Goal: Task Accomplishment & Management: Use online tool/utility

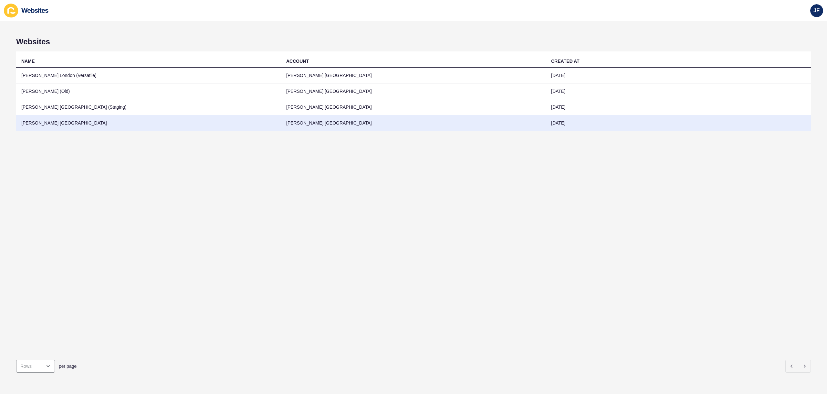
click at [76, 123] on td "Jefferies London" at bounding box center [148, 123] width 265 height 16
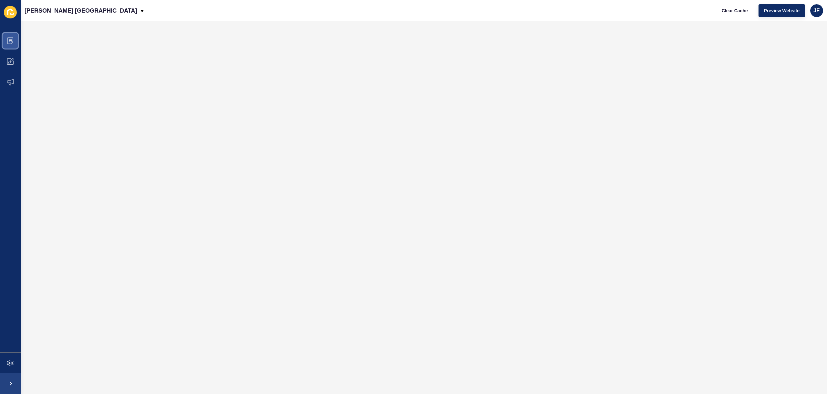
click at [12, 39] on icon at bounding box center [10, 40] width 6 height 6
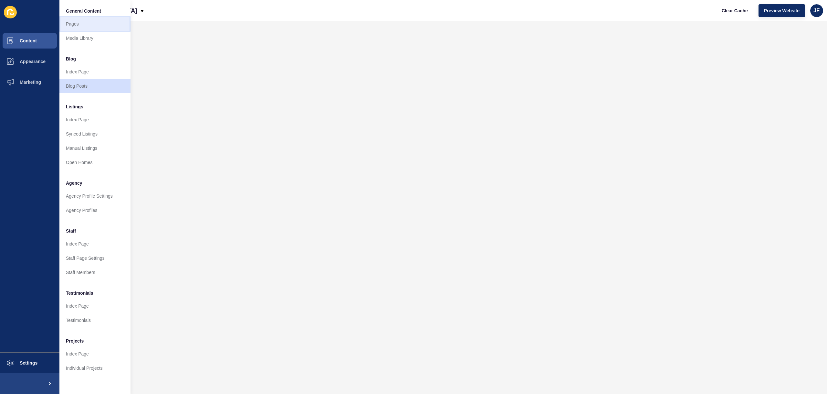
click at [78, 26] on link "Pages" at bounding box center [94, 24] width 71 height 14
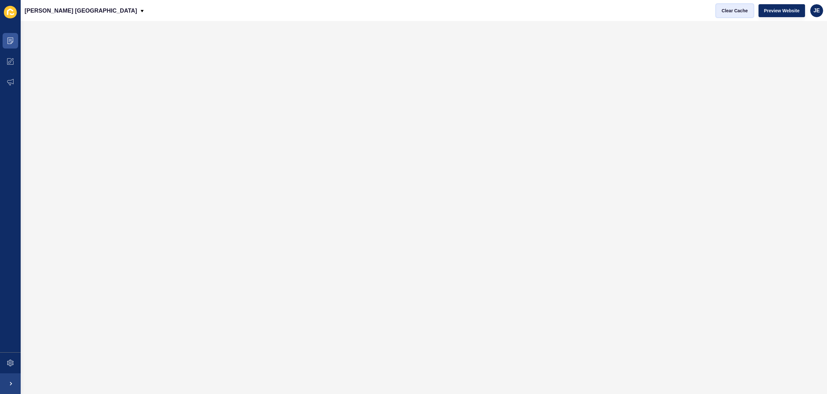
click at [750, 13] on button "Clear Cache" at bounding box center [734, 10] width 37 height 13
click at [751, 13] on button "Clear Cache" at bounding box center [734, 10] width 37 height 13
click at [821, 13] on div "JE" at bounding box center [816, 10] width 13 height 13
click at [808, 49] on link "Logout" at bounding box center [801, 54] width 47 height 14
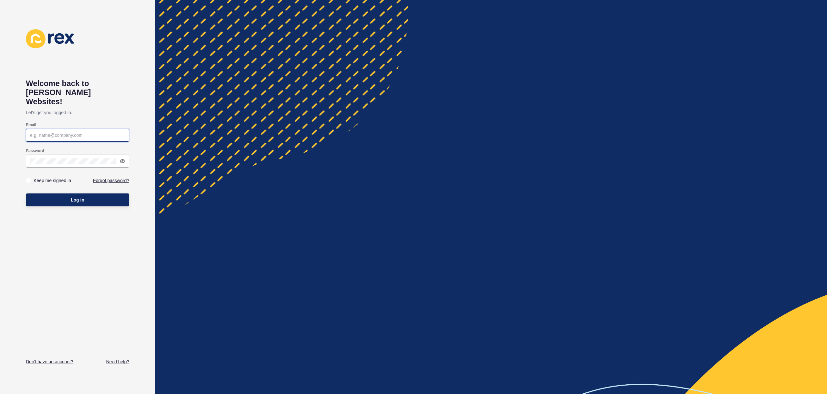
type input "[EMAIL_ADDRESS][PERSON_NAME][DOMAIN_NAME]"
click at [548, 48] on div at bounding box center [491, 197] width 672 height 394
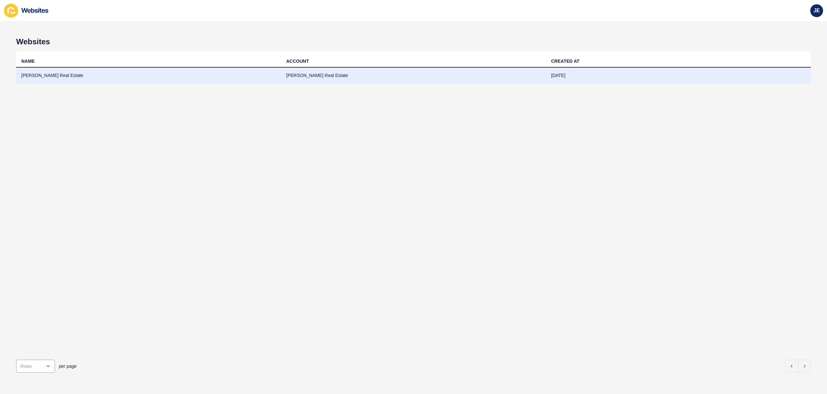
click at [626, 75] on td "03 Sep 2024" at bounding box center [678, 76] width 265 height 16
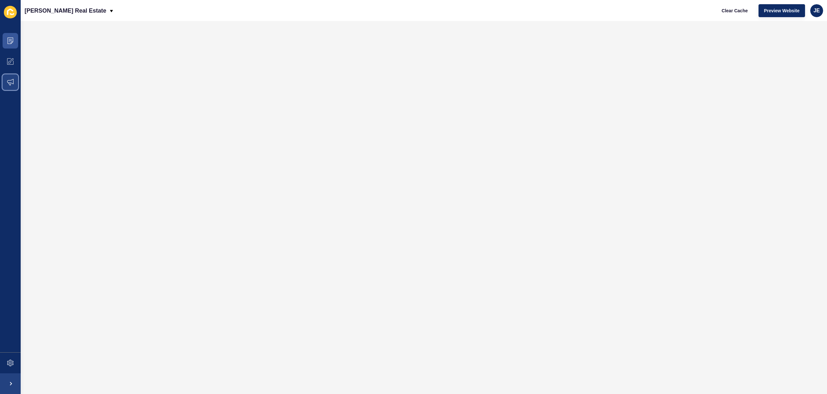
click at [5, 83] on span at bounding box center [10, 82] width 21 height 21
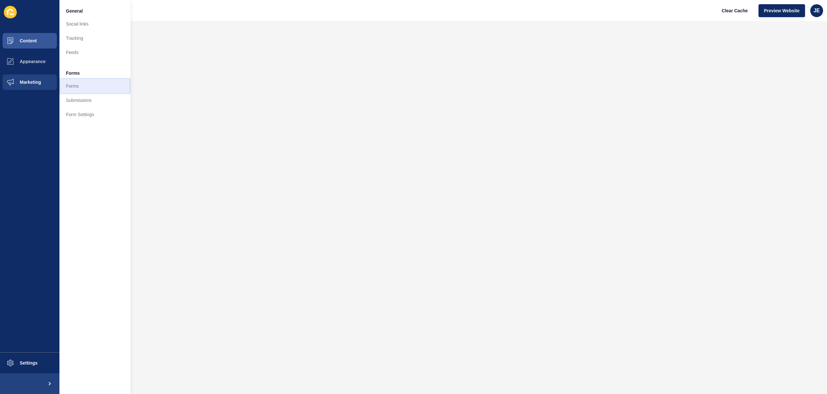
click at [77, 87] on link "Forms" at bounding box center [94, 86] width 71 height 14
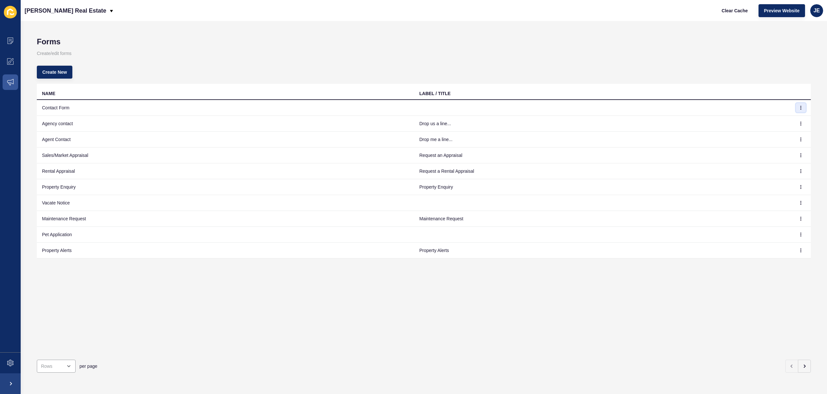
click at [798, 111] on button "button" at bounding box center [801, 107] width 10 height 9
click at [766, 124] on link "Edit" at bounding box center [778, 120] width 45 height 14
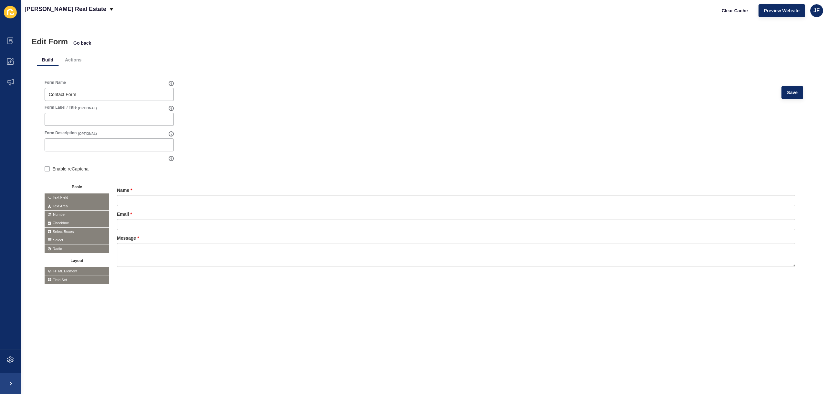
click at [72, 270] on span "HTML Element" at bounding box center [77, 271] width 65 height 8
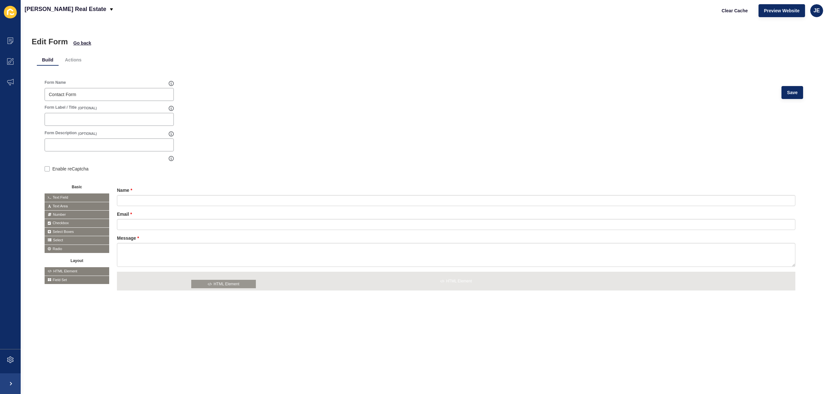
drag, startPoint x: 74, startPoint y: 271, endPoint x: 221, endPoint y: 283, distance: 147.2
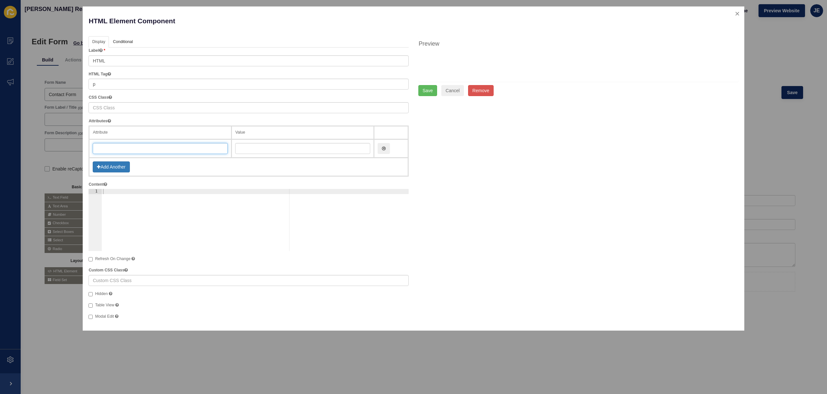
click at [123, 151] on input "text" at bounding box center [160, 148] width 135 height 11
click at [130, 41] on link "Conditional" at bounding box center [123, 42] width 26 height 12
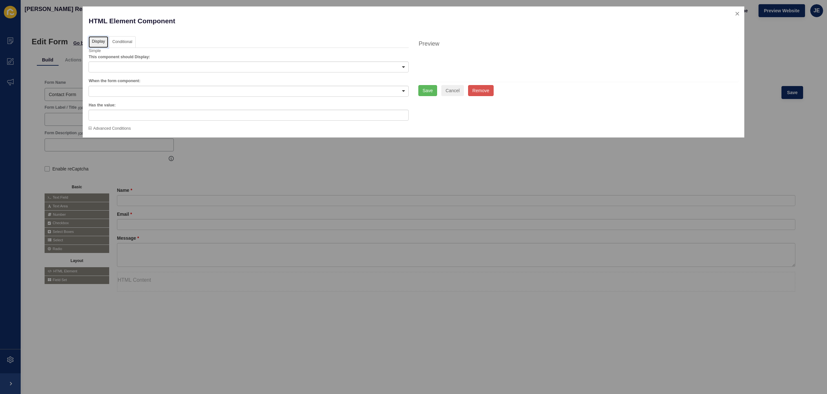
click at [102, 39] on link "Display" at bounding box center [98, 42] width 19 height 12
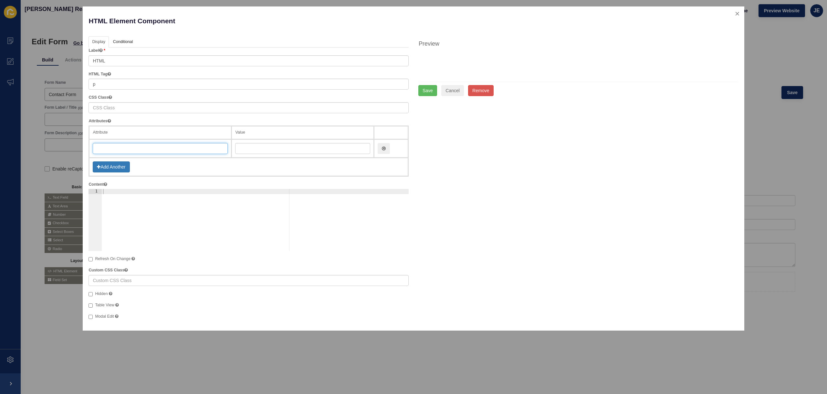
click at [128, 151] on input "text" at bounding box center [160, 148] width 135 height 11
type input "type"
click at [277, 149] on input "text" at bounding box center [302, 148] width 135 height 11
type input "file"
click at [104, 169] on button "Add Another" at bounding box center [111, 166] width 37 height 11
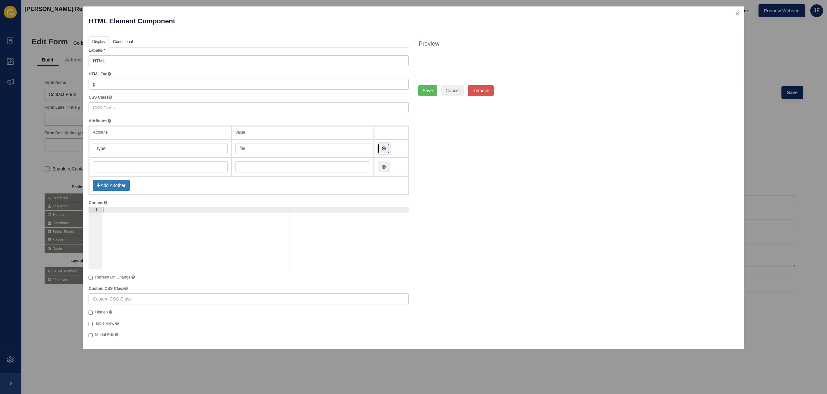
click at [383, 146] on button "button" at bounding box center [384, 148] width 12 height 11
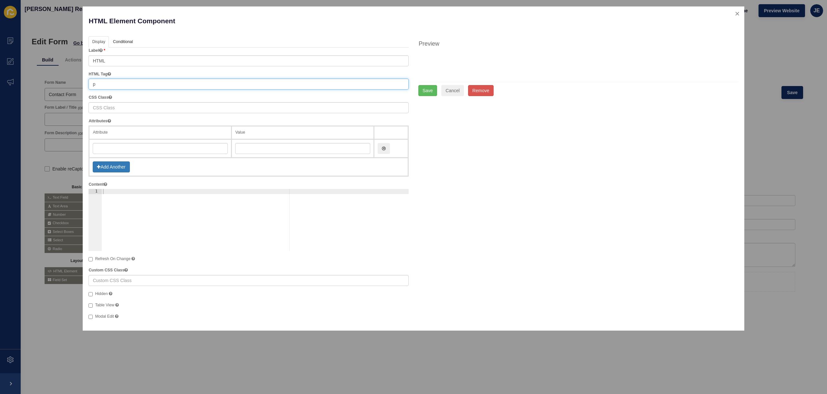
drag, startPoint x: 145, startPoint y: 80, endPoint x: 82, endPoint y: 84, distance: 63.1
click at [83, 84] on div "HTML Element Component Help Display API Conditional Logic Layout Label HTML HTM…" at bounding box center [414, 168] width 662 height 324
type input "input"
click at [486, 143] on div "Display API Conditional Logic Layout Label HTML HTML Tag input CSS Class The CS…" at bounding box center [413, 180] width 659 height 288
click at [168, 151] on input "text" at bounding box center [160, 148] width 135 height 11
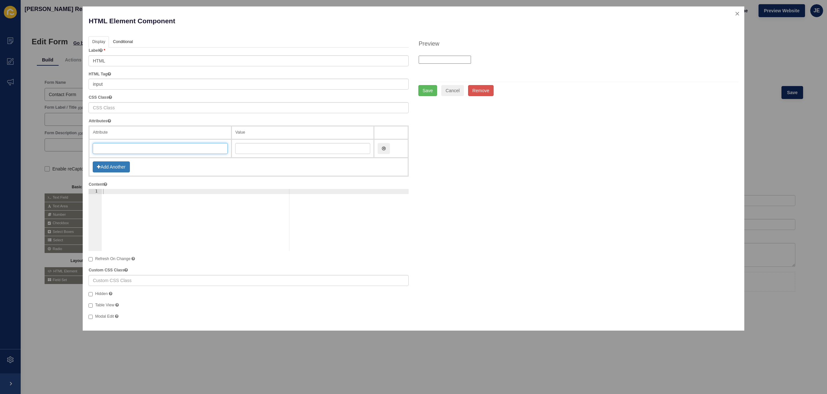
type input "f"
type input "type"
type input "file"
click at [446, 149] on div "Display API Conditional Logic Layout Label HTML HTML Tag input CSS Class The CS…" at bounding box center [413, 180] width 659 height 288
click at [454, 90] on button "Cancel" at bounding box center [452, 90] width 23 height 11
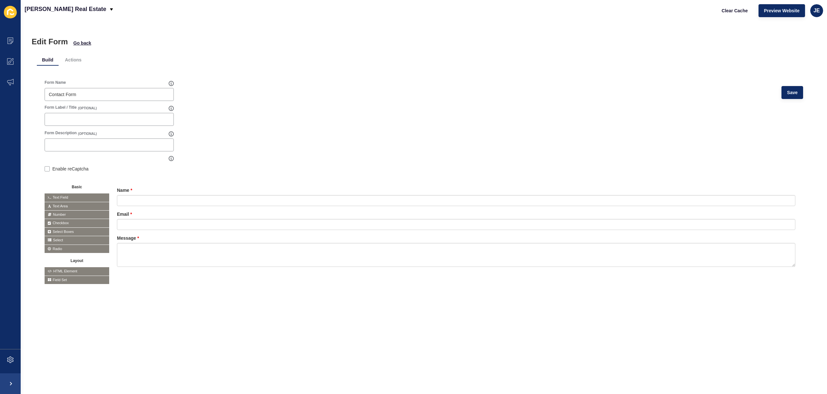
click at [74, 270] on span "HTML Element" at bounding box center [77, 271] width 65 height 8
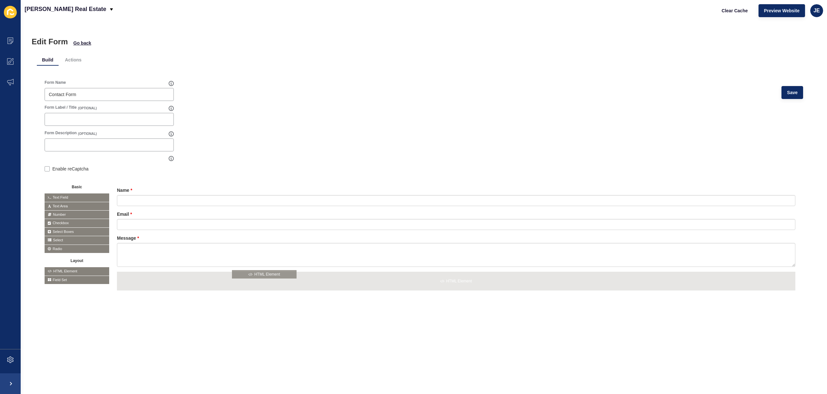
drag, startPoint x: 74, startPoint y: 270, endPoint x: 261, endPoint y: 273, distance: 187.4
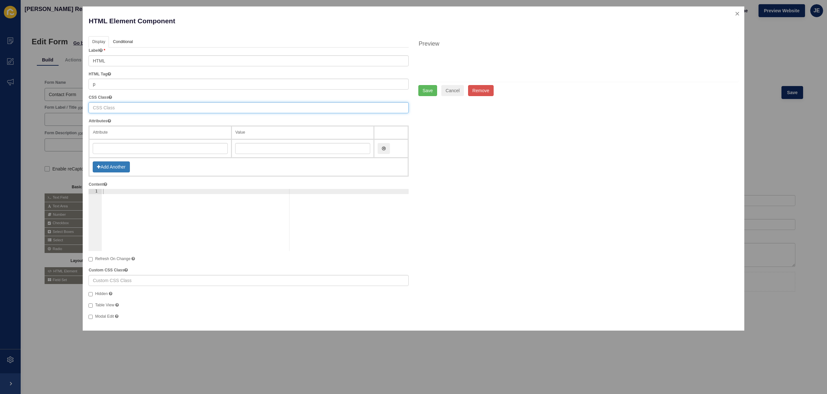
click at [147, 107] on input "text" at bounding box center [249, 107] width 320 height 11
drag, startPoint x: 142, startPoint y: 86, endPoint x: 53, endPoint y: 83, distance: 89.5
click at [53, 83] on div "HTML Element Component Help Display API Conditional Logic Layout Label HTML HTM…" at bounding box center [413, 197] width 827 height 394
type input "input"
type input "type"
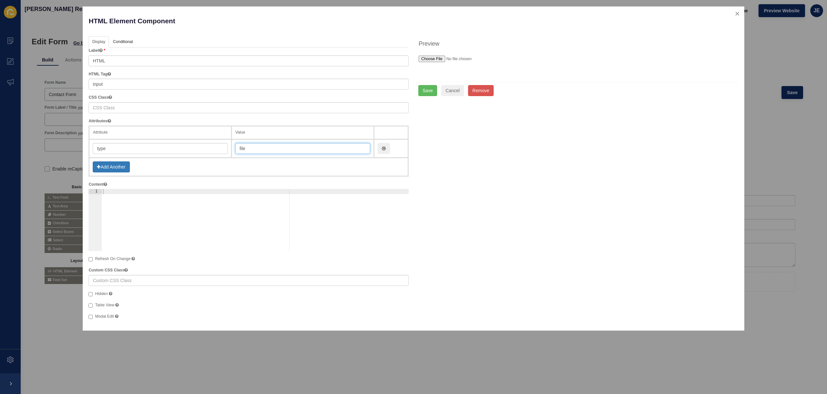
type input "file"
click at [434, 58] on input "file" at bounding box center [456, 59] width 75 height 6
click at [736, 15] on button "close" at bounding box center [737, 14] width 13 height 14
